Goal: Task Accomplishment & Management: Manage account settings

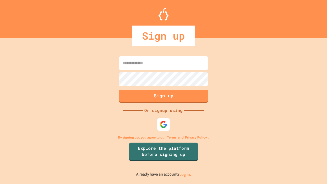
click at [185, 174] on link "Log in." at bounding box center [185, 174] width 12 height 5
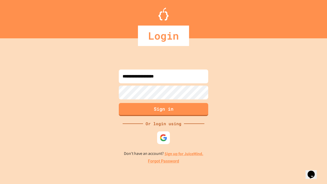
type input "**********"
